Goal: Task Accomplishment & Management: Manage account settings

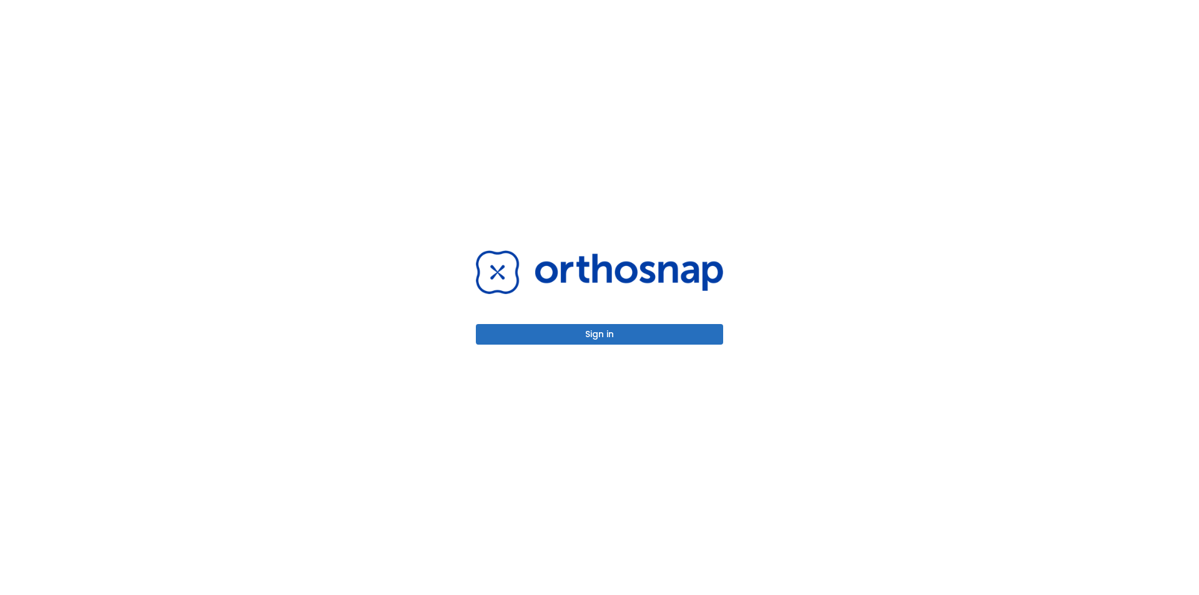
click at [558, 334] on button "Sign in" at bounding box center [599, 334] width 247 height 21
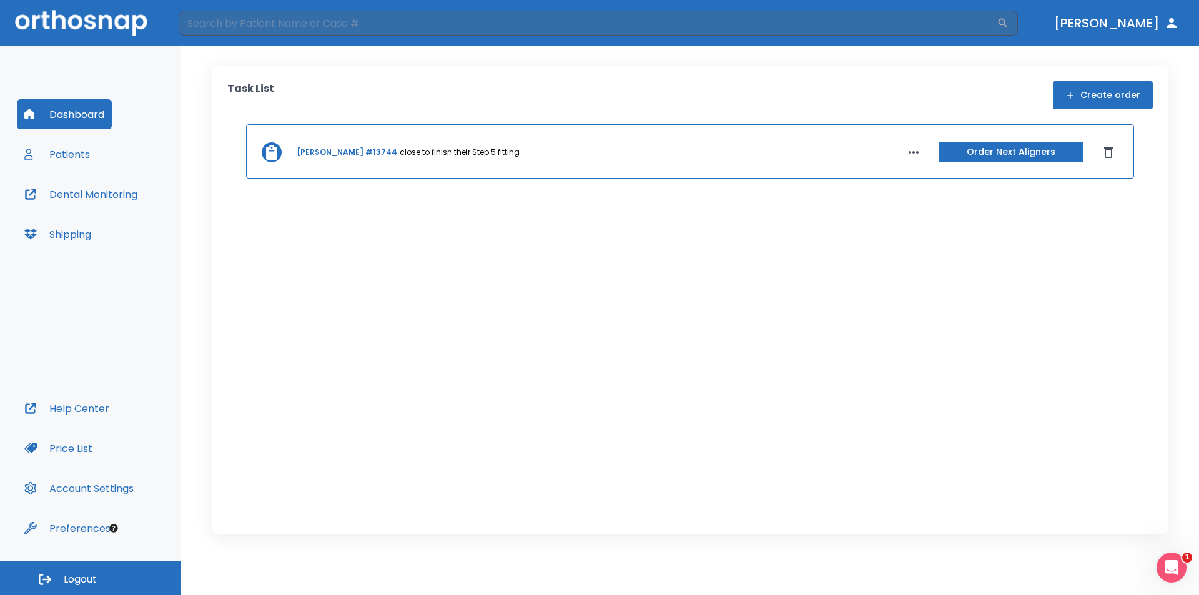
click at [74, 156] on button "Patients" at bounding box center [57, 154] width 81 height 30
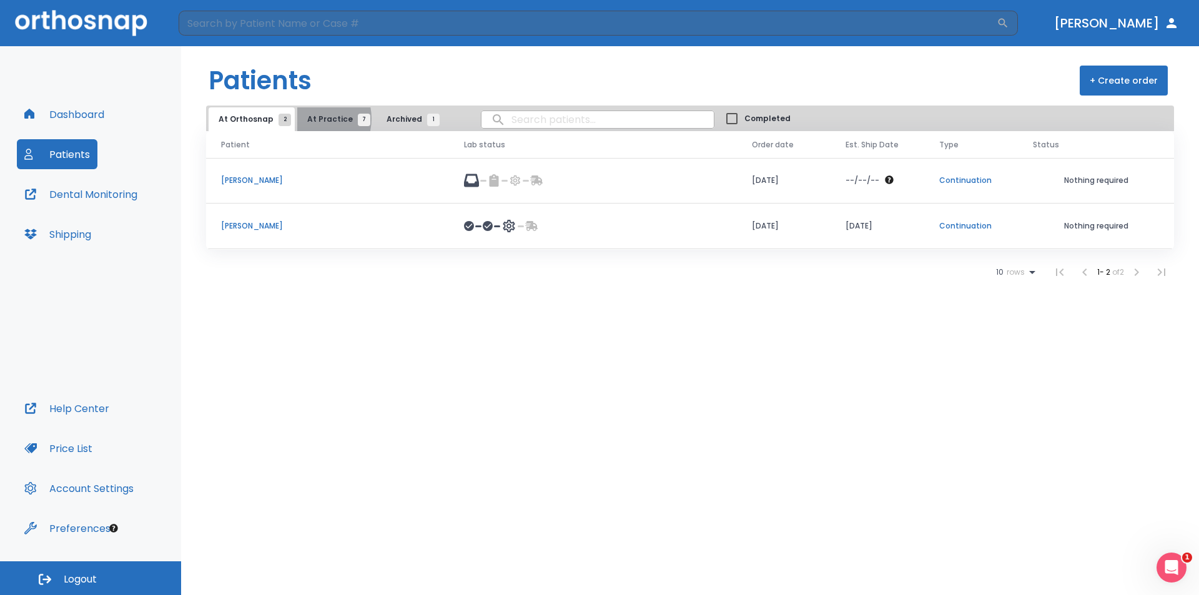
click at [307, 119] on span "At Practice 7" at bounding box center [335, 119] width 57 height 11
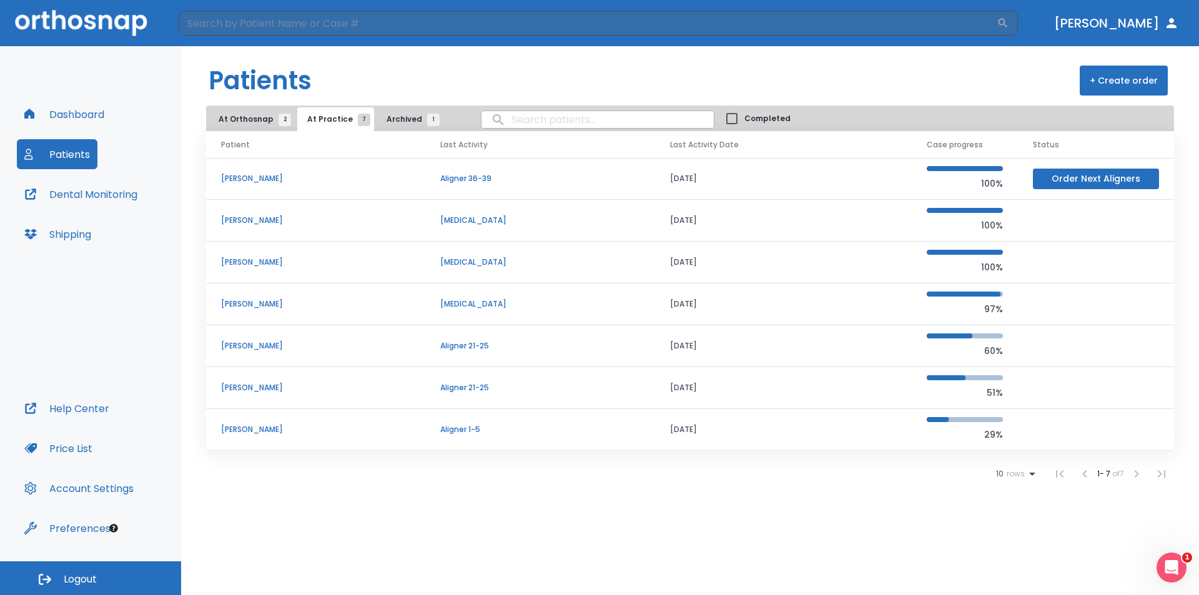
click at [1027, 475] on icon at bounding box center [1032, 474] width 15 height 15
click at [1011, 539] on li "25" at bounding box center [1010, 533] width 32 height 31
click at [252, 115] on span "At Orthosnap 2" at bounding box center [252, 119] width 66 height 11
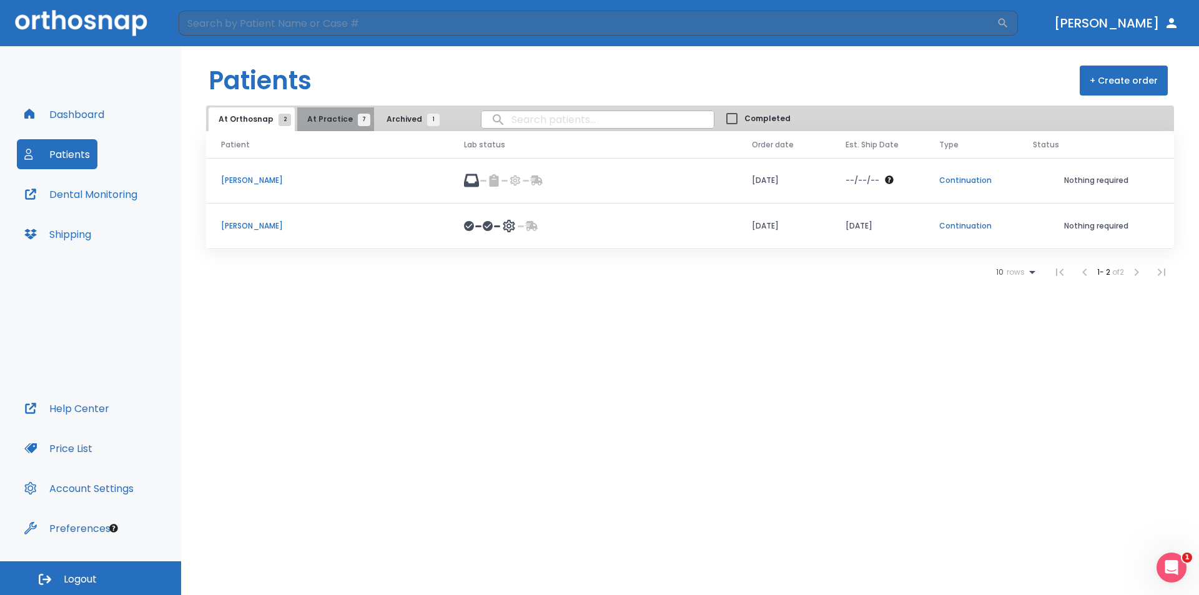
click at [338, 121] on span "At Practice 7" at bounding box center [335, 119] width 57 height 11
